Goal: Task Accomplishment & Management: Complete application form

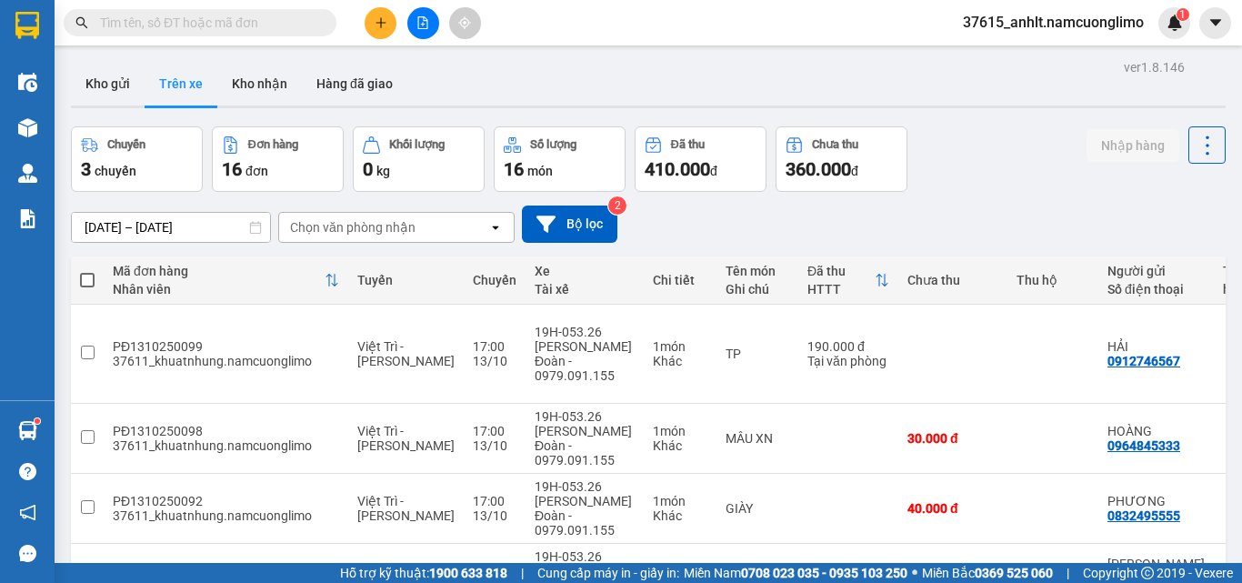
click at [364, 16] on div at bounding box center [423, 23] width 136 height 32
click at [370, 20] on button at bounding box center [381, 23] width 32 height 32
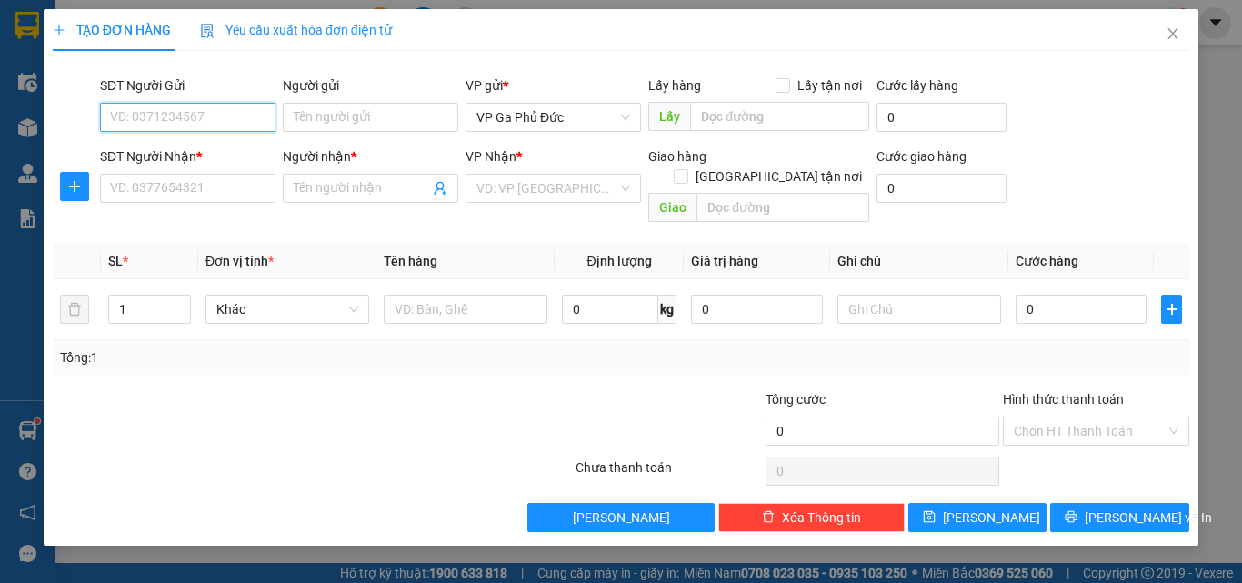
click at [226, 113] on input "SĐT Người Gửi" at bounding box center [188, 117] width 176 height 29
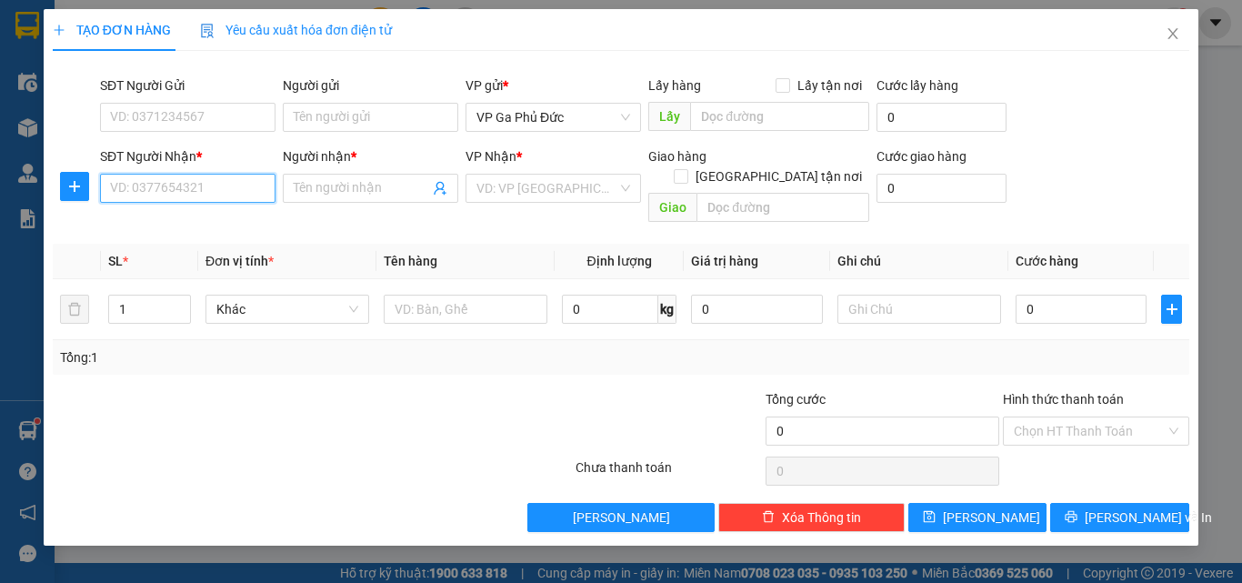
click at [188, 197] on input "SĐT Người Nhận *" at bounding box center [188, 188] width 176 height 29
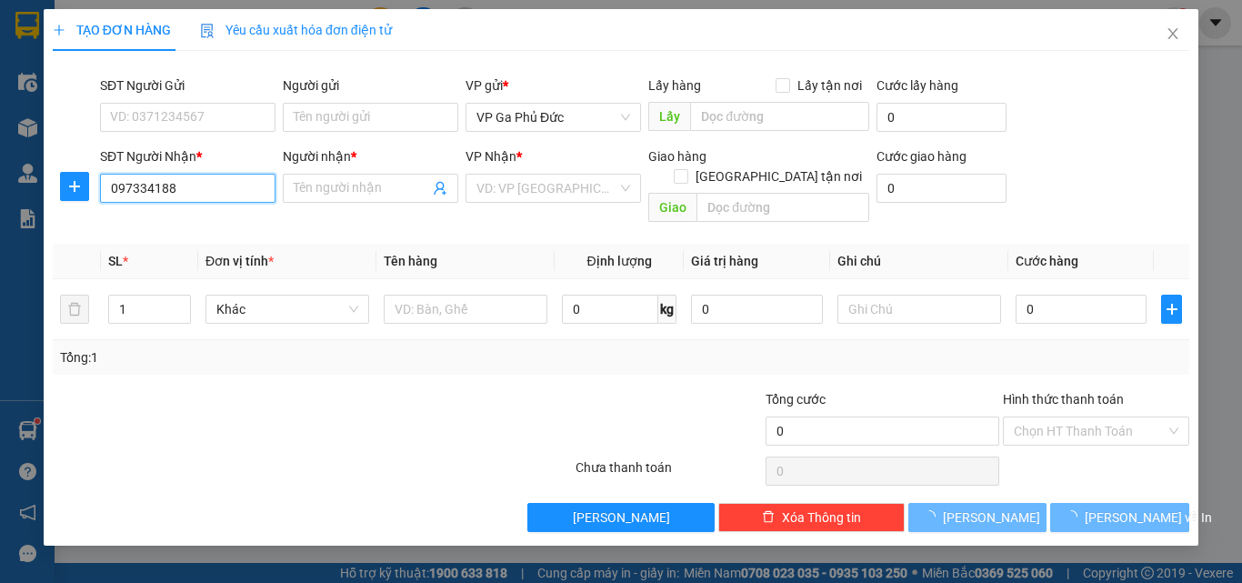
type input "0973341888"
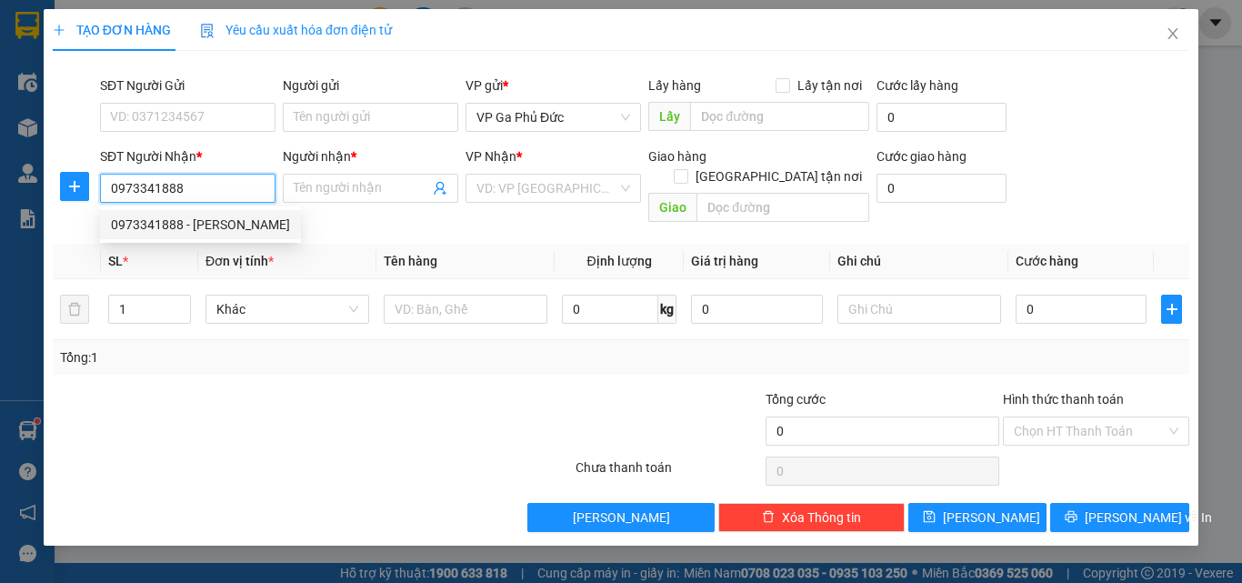
click at [243, 229] on div "0973341888 - [PERSON_NAME]" at bounding box center [200, 225] width 179 height 20
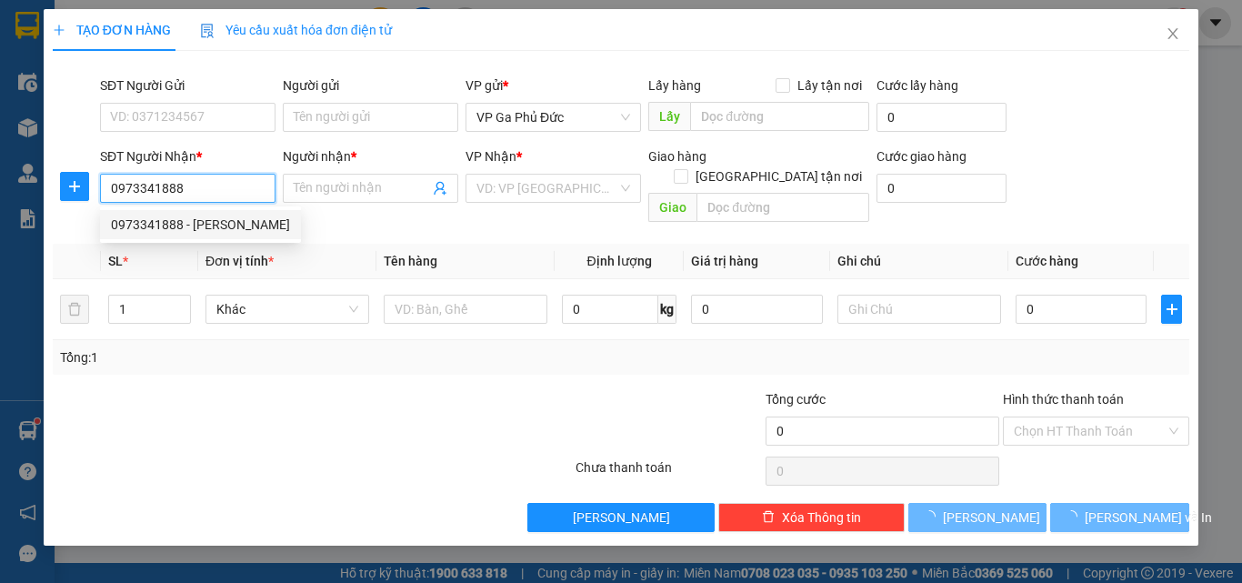
type input "[PERSON_NAME]"
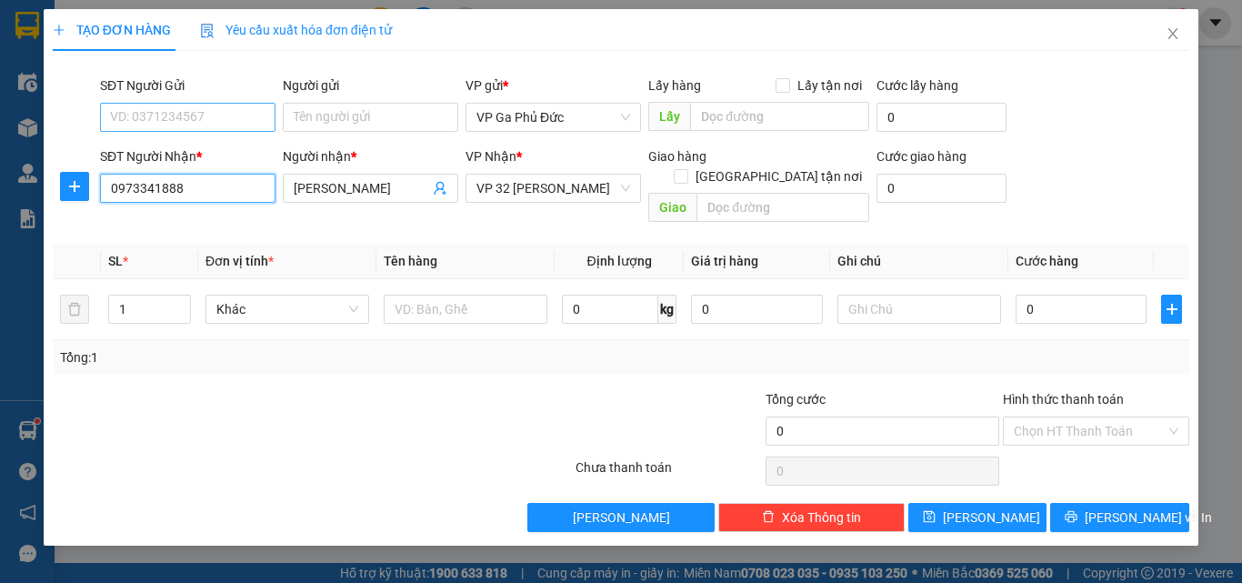
type input "0973341888"
click at [213, 110] on input "SĐT Người Gửi" at bounding box center [188, 117] width 176 height 29
type input "0973024898"
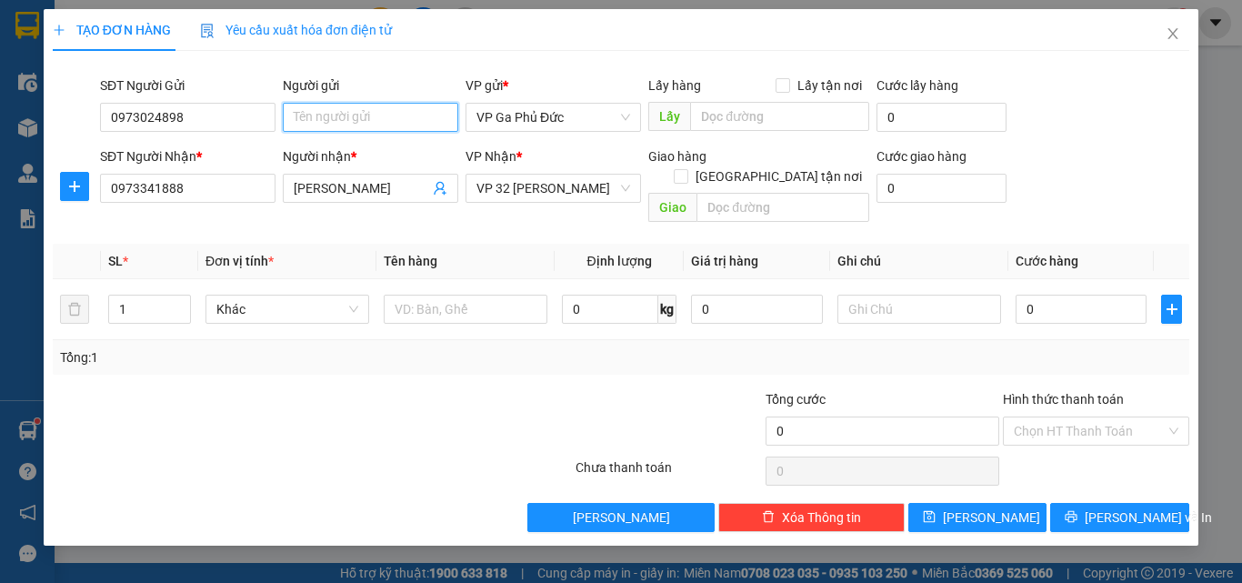
click at [327, 115] on input "Người gửi" at bounding box center [371, 117] width 176 height 29
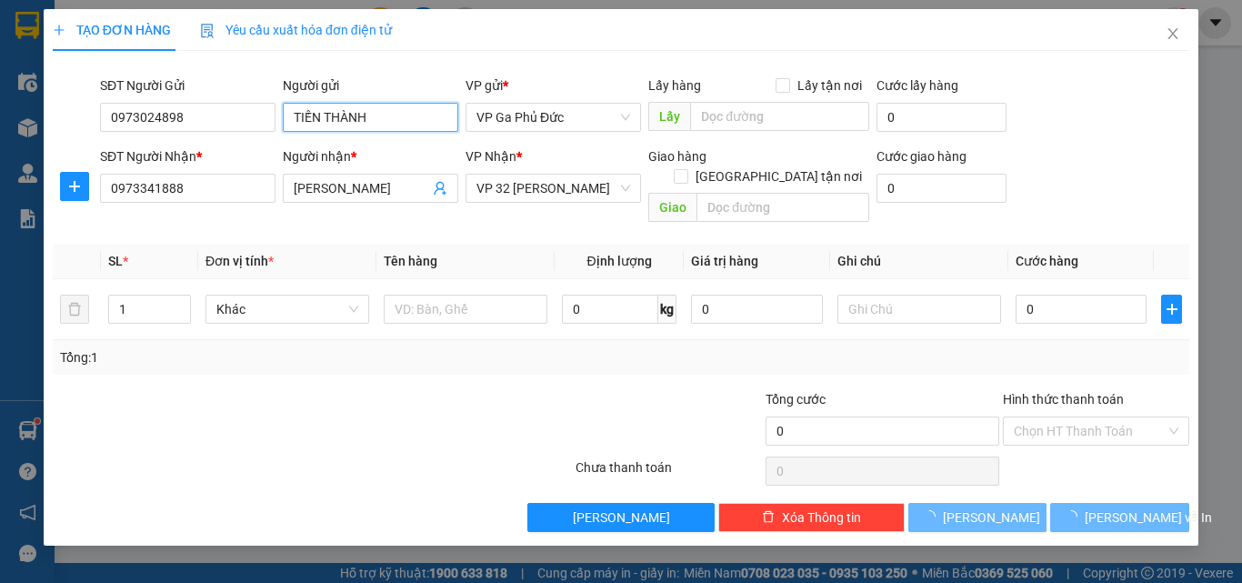
type input "TIẾN THÀNH"
click at [566, 48] on div "TẠO ĐƠN HÀNG Yêu cầu xuất hóa đơn điện tử" at bounding box center [621, 30] width 1137 height 42
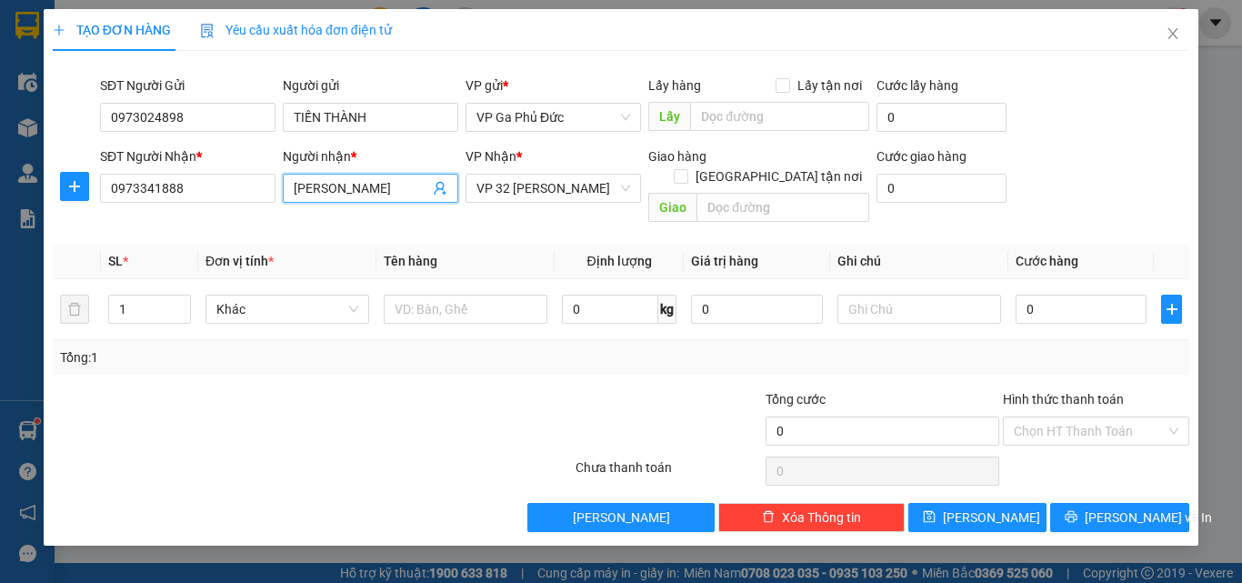
click at [410, 188] on input "[PERSON_NAME]" at bounding box center [361, 188] width 135 height 20
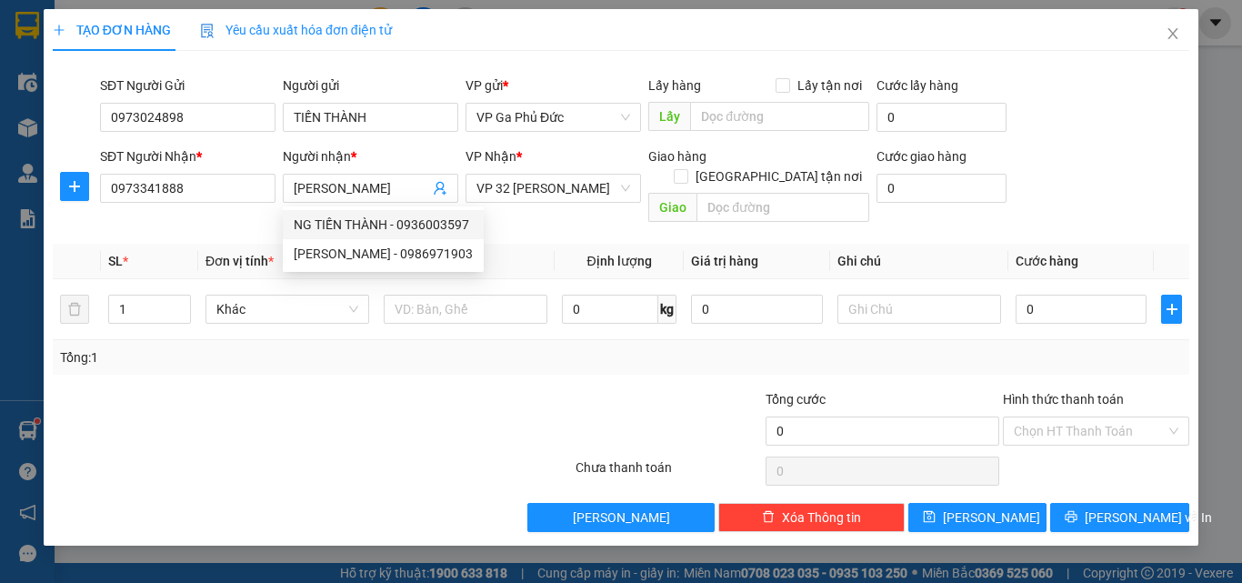
click at [243, 213] on div "Transit Pickup Surcharge Ids Transit Deliver Surcharge Ids Transit Deliver Surc…" at bounding box center [621, 298] width 1137 height 466
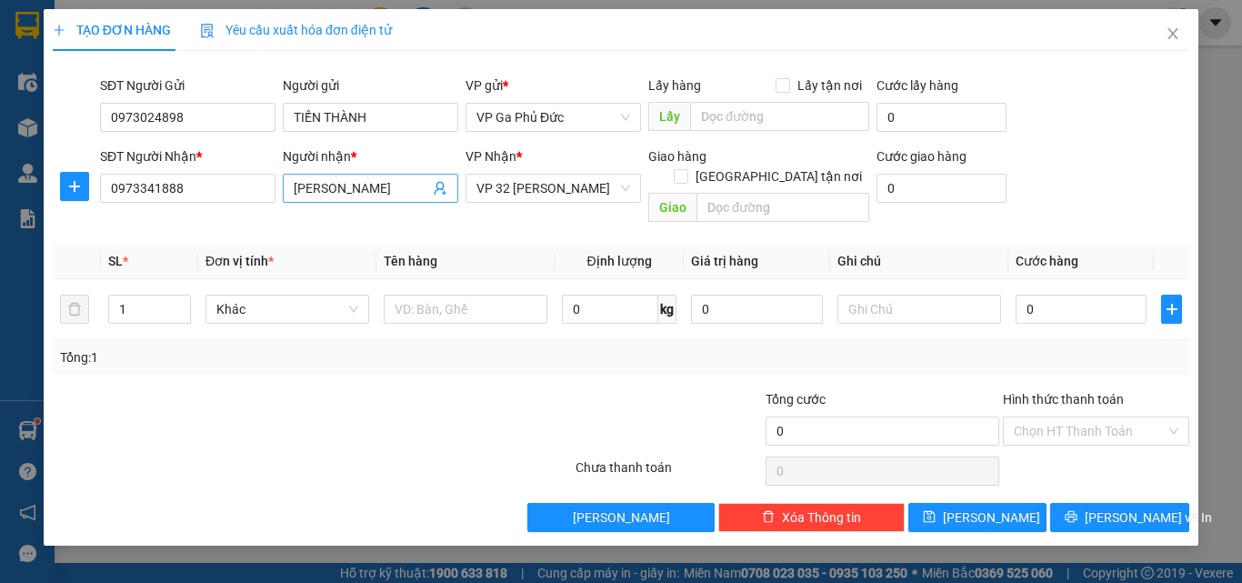
click at [413, 189] on input "[PERSON_NAME]" at bounding box center [361, 188] width 135 height 20
type input "[PERSON_NAME]"
click at [546, 356] on div "Transit Pickup Surcharge Ids Transit Deliver Surcharge Ids Transit Deliver Surc…" at bounding box center [621, 298] width 1137 height 466
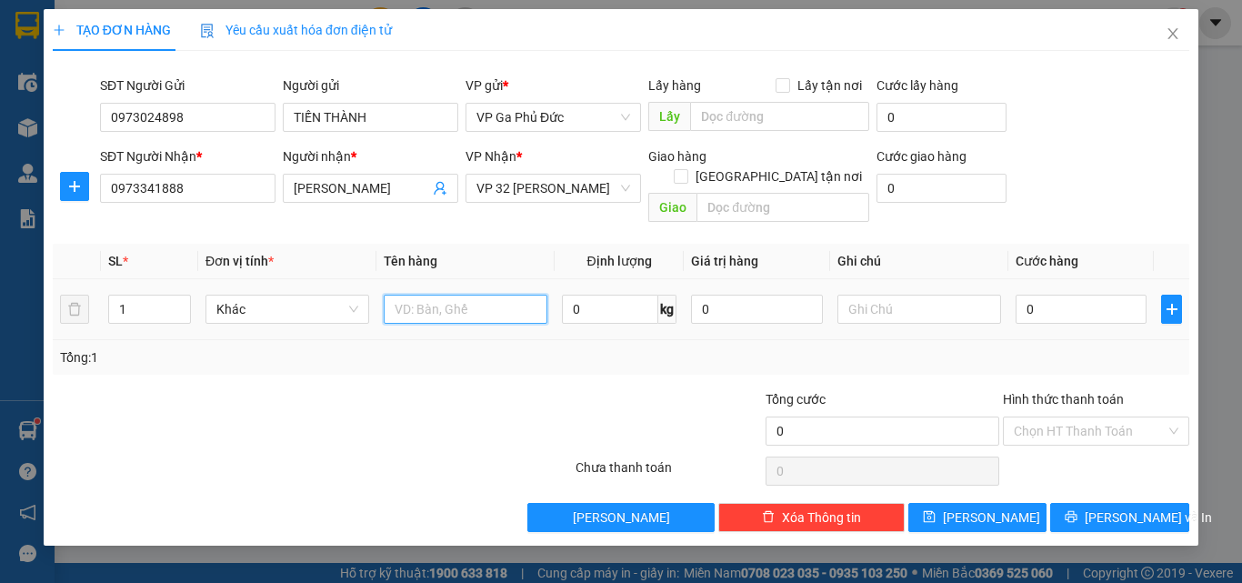
click at [447, 295] on input "text" at bounding box center [466, 309] width 164 height 29
type input "TP"
click at [1058, 295] on input "0" at bounding box center [1081, 309] width 131 height 29
type input "4"
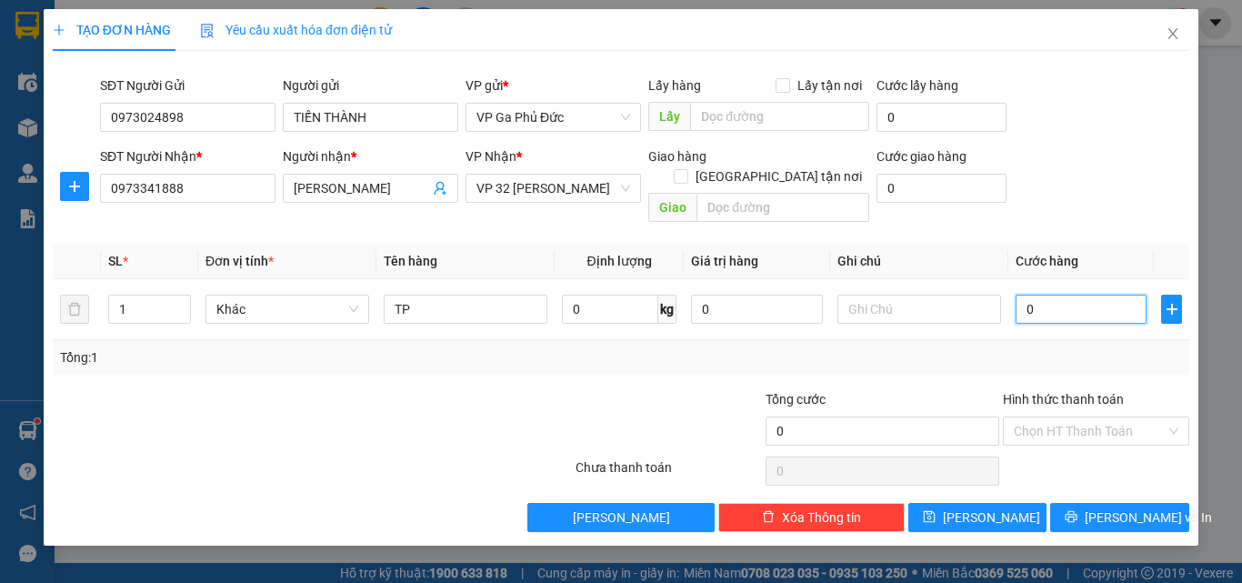
type input "4"
type input "4.000"
click at [1057, 340] on div "Tổng: 1" at bounding box center [621, 357] width 1137 height 35
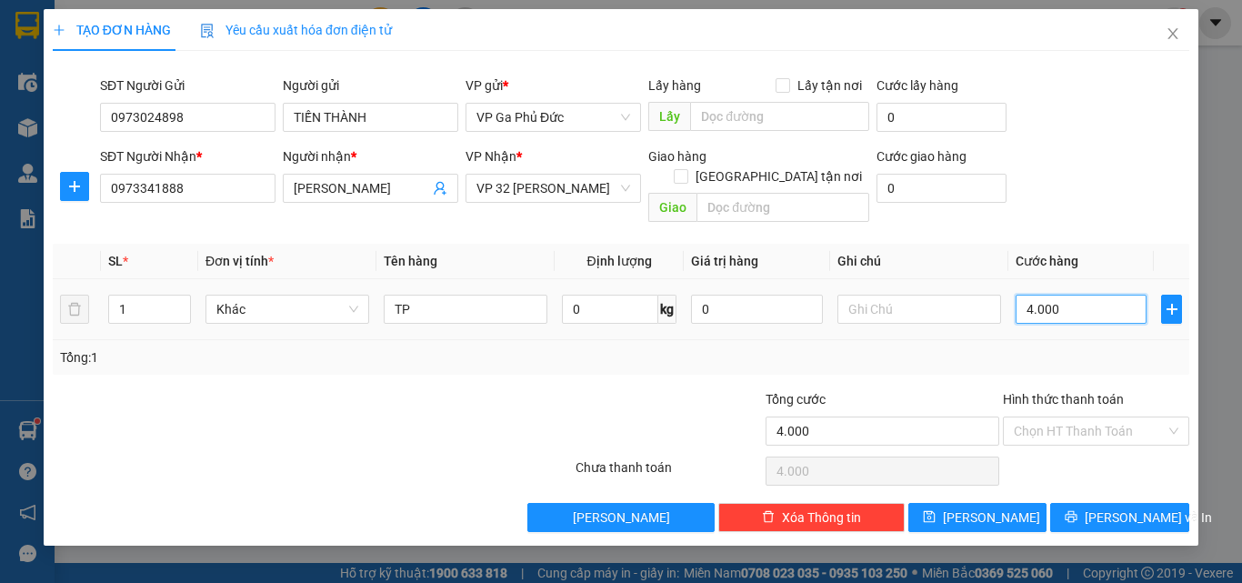
click at [1076, 296] on input "4.000" at bounding box center [1081, 309] width 131 height 29
type input "0"
click at [1076, 295] on input "0" at bounding box center [1081, 309] width 131 height 29
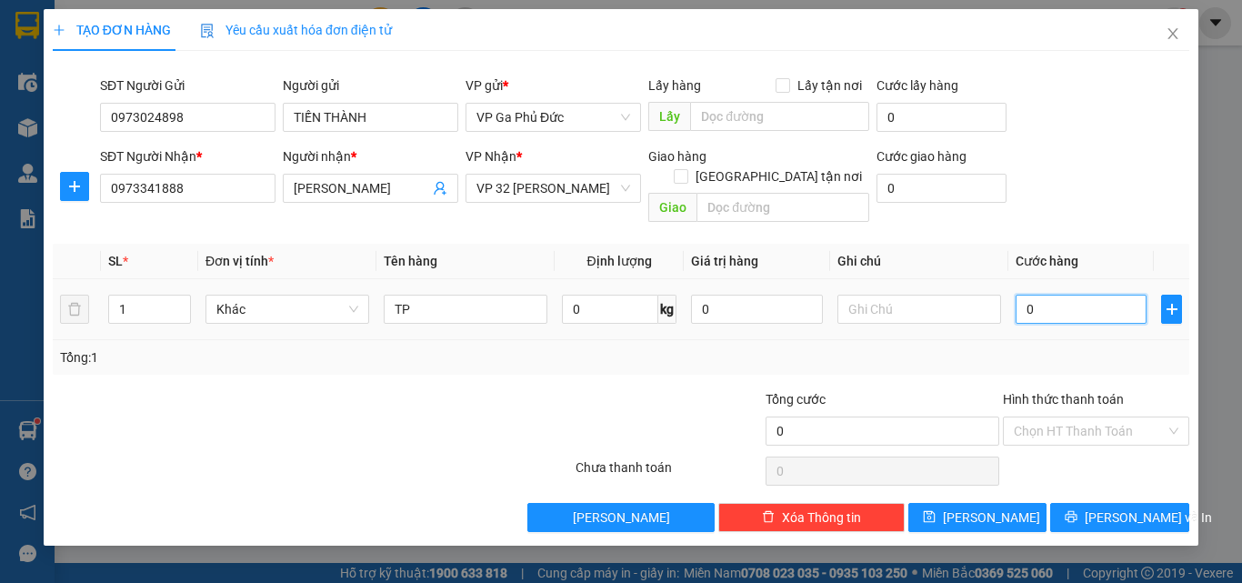
type input "04"
type input "4"
type input "040"
type input "40"
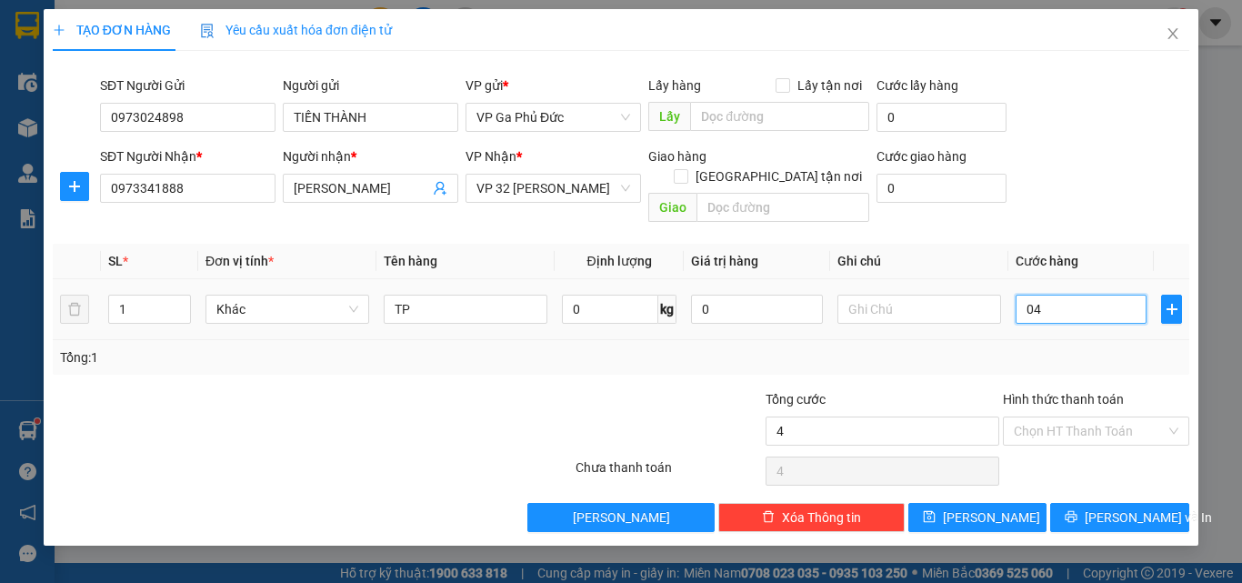
type input "40"
type input "40.000"
click at [954, 347] on div "Tổng: 1" at bounding box center [621, 357] width 1122 height 20
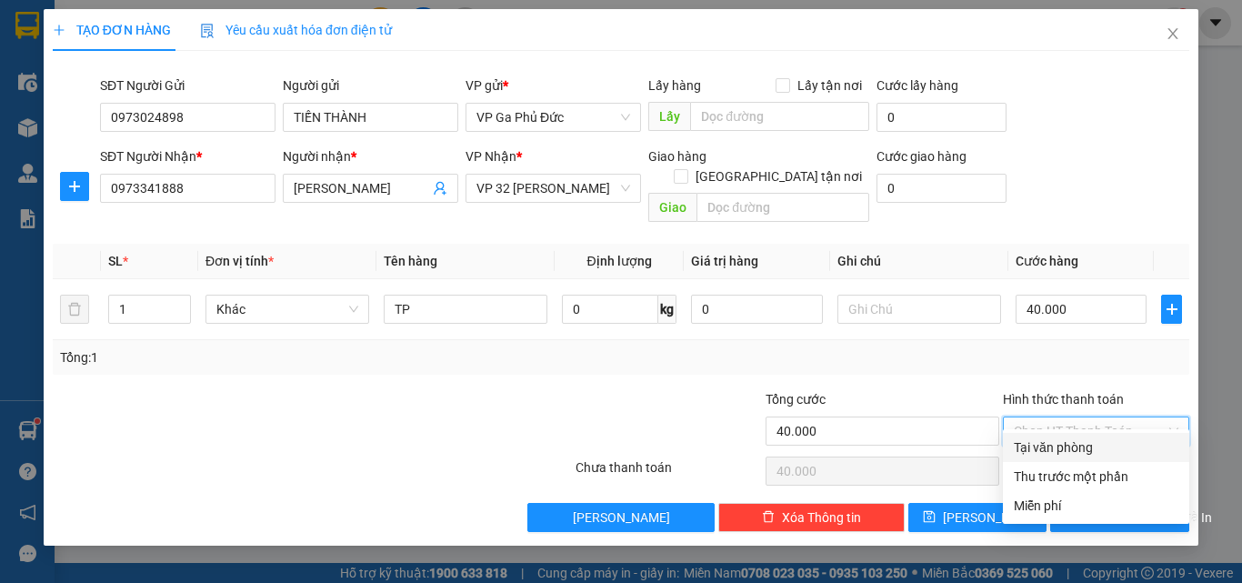
click at [1108, 423] on input "Hình thức thanh toán" at bounding box center [1090, 430] width 152 height 27
click at [1059, 445] on div "Tại văn phòng" at bounding box center [1096, 447] width 165 height 20
type input "0"
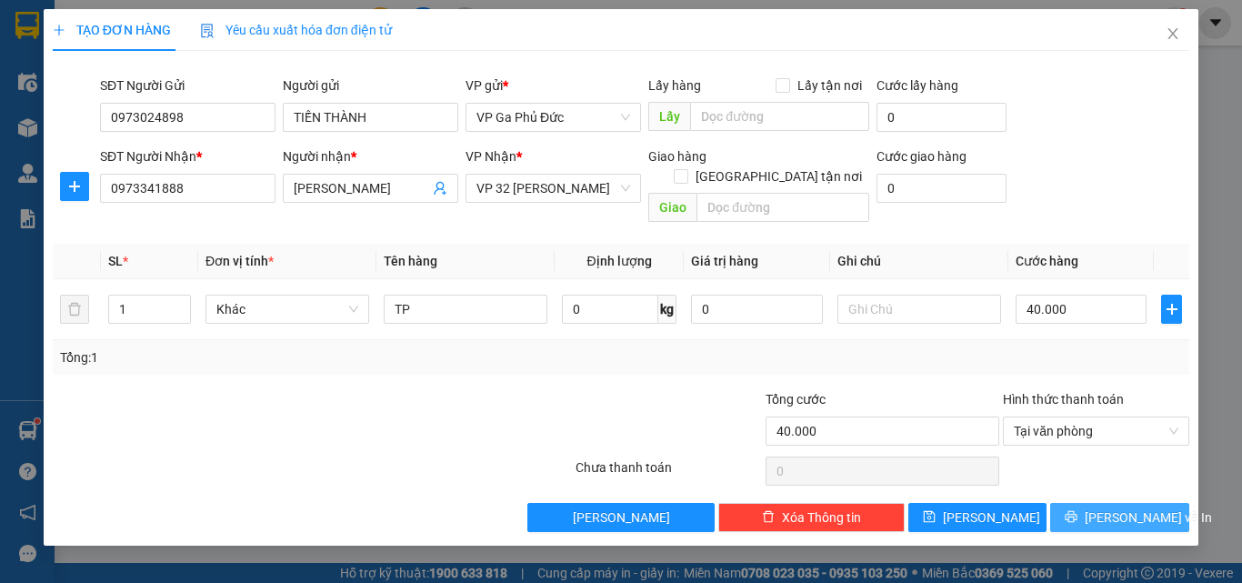
click at [1138, 507] on span "[PERSON_NAME] và In" at bounding box center [1148, 517] width 127 height 20
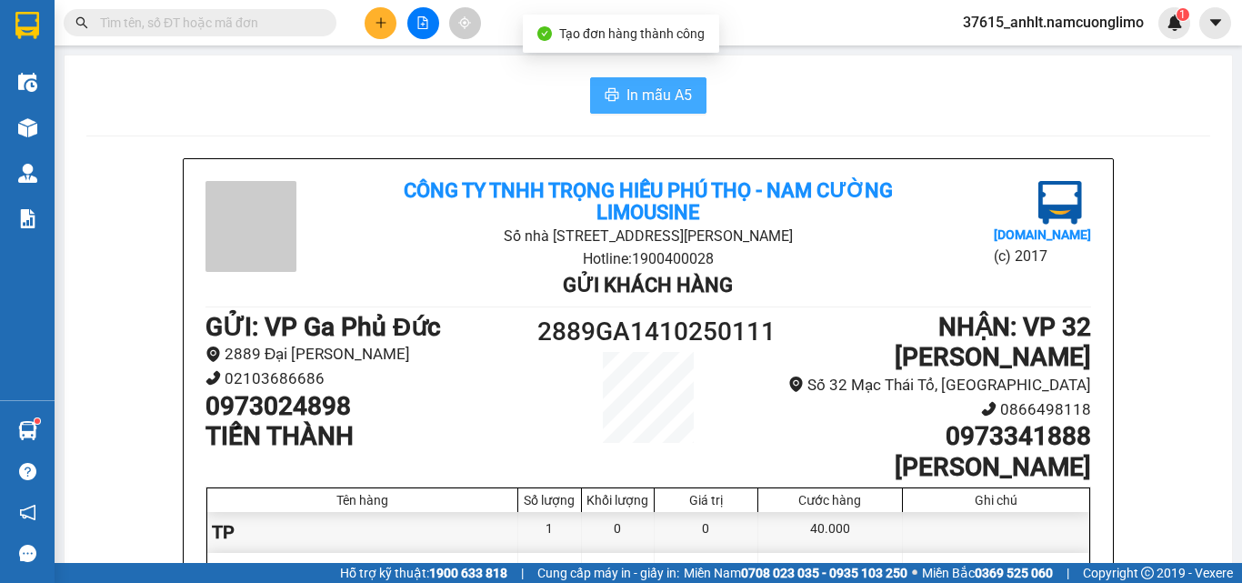
click at [634, 88] on span "In mẫu A5" at bounding box center [659, 95] width 65 height 23
